Goal: Communication & Community: Ask a question

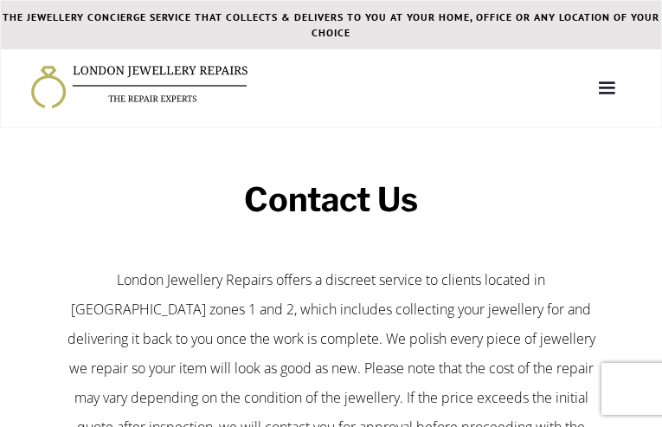
type input "N/A"
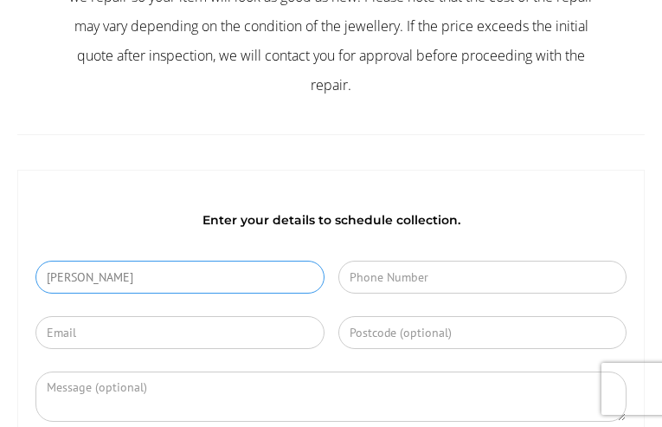
type input "[PERSON_NAME]"
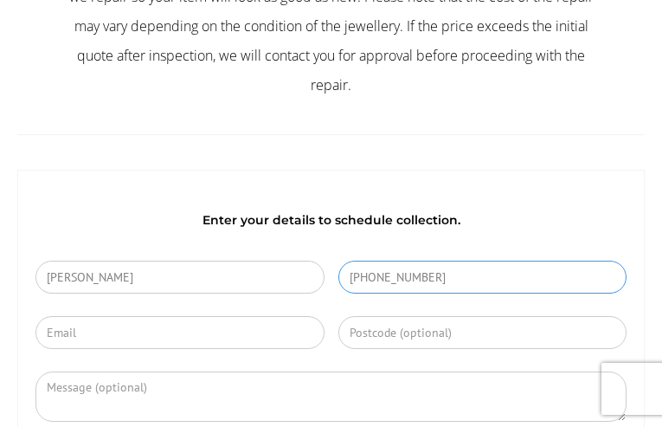
type input "[PHONE_NUMBER]"
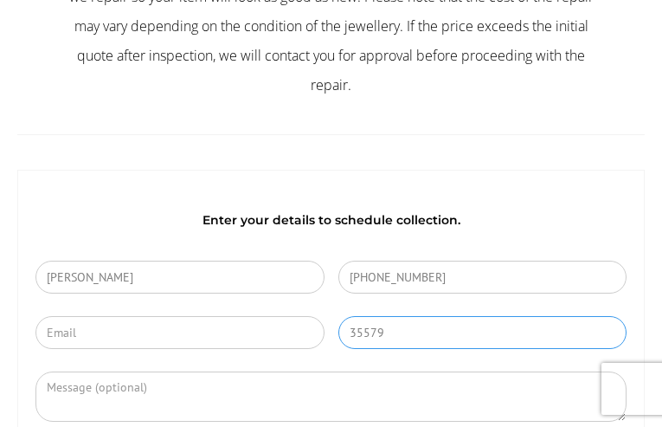
type input "35579"
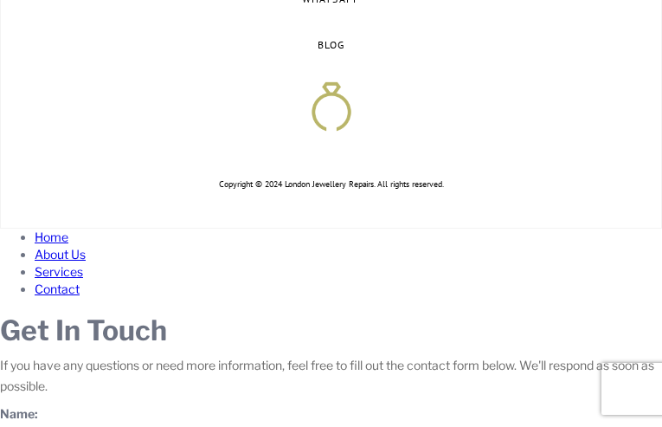
type input "[PERSON_NAME]"
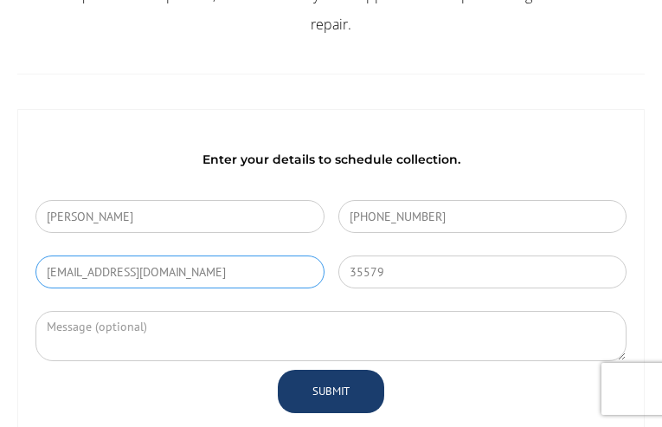
type input "[EMAIL_ADDRESS][DOMAIN_NAME]"
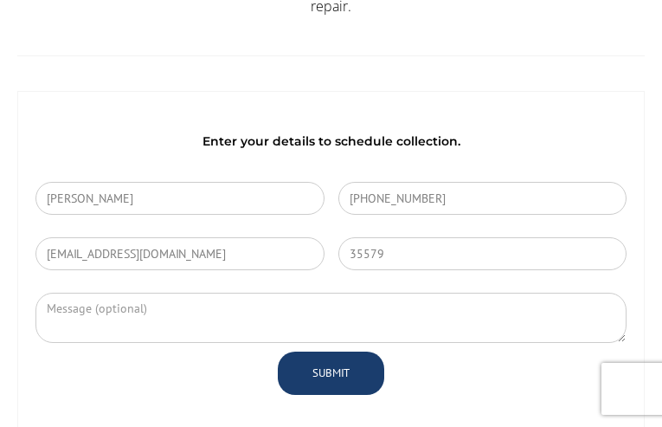
type input "[EMAIL_ADDRESS][DOMAIN_NAME]"
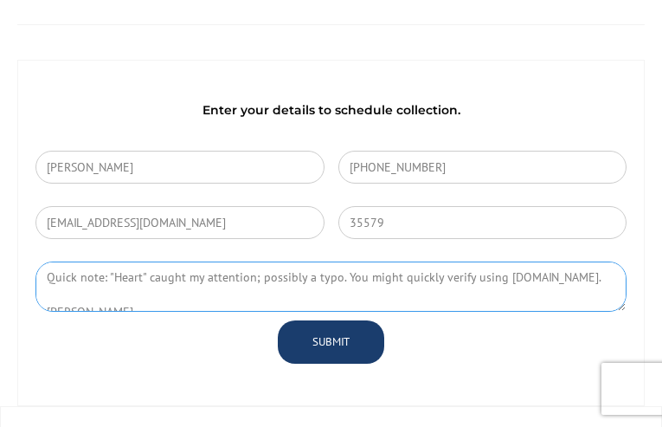
scroll to position [26, 0]
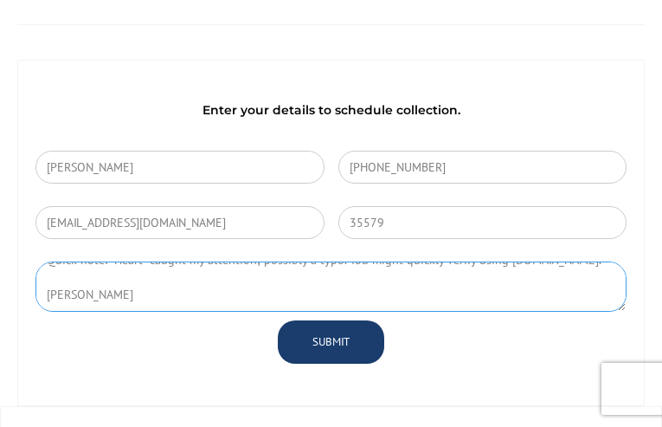
type textarea "Quick note: "Heart" caught my attention; possibly a typo. You might quickly ver…"
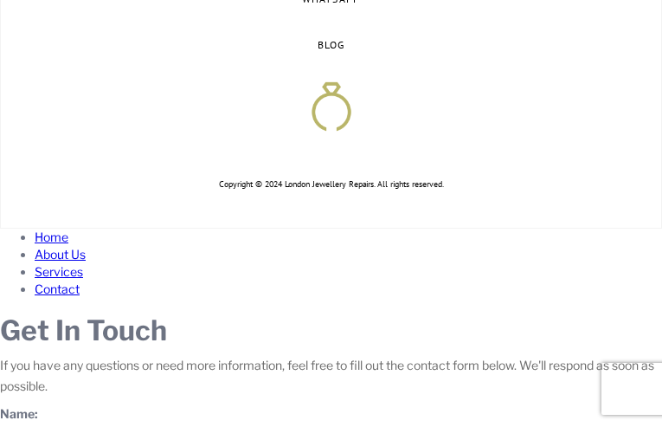
scroll to position [100, 0]
type textarea "Quick note: "Heart" caught my attention; possibly a typo. You might quickly ver…"
